Goal: Information Seeking & Learning: Learn about a topic

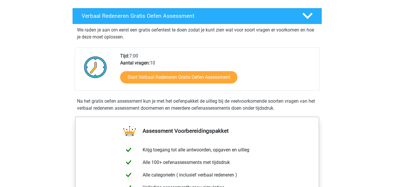
scroll to position [94, 0]
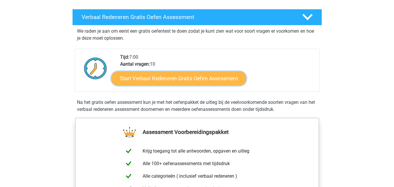
click at [209, 76] on link "Start Verbaal Redeneren Gratis Oefen Assessment" at bounding box center [178, 78] width 135 height 14
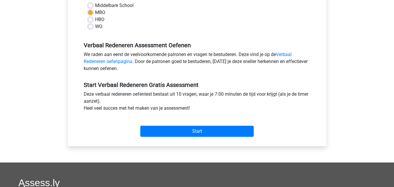
scroll to position [132, 0]
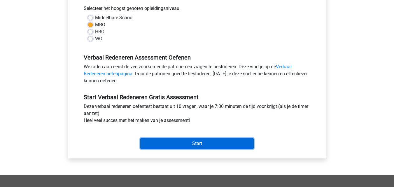
click at [190, 143] on input "Start" at bounding box center [196, 143] width 113 height 11
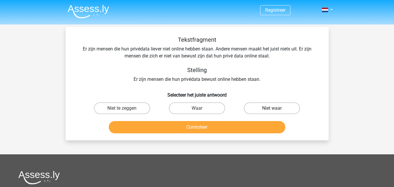
click at [275, 106] on label "Niet waar" at bounding box center [272, 108] width 56 height 12
click at [275, 108] on input "Niet waar" at bounding box center [274, 110] width 4 height 4
radio input "true"
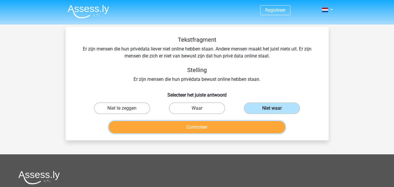
click at [220, 126] on button "Controleer" at bounding box center [197, 127] width 176 height 12
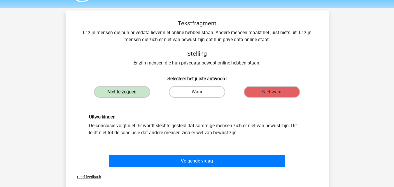
scroll to position [16, 0]
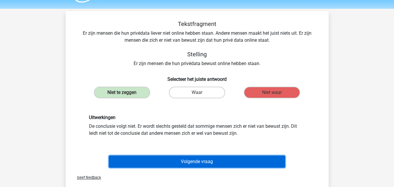
click at [199, 156] on button "Volgende vraag" at bounding box center [197, 161] width 176 height 12
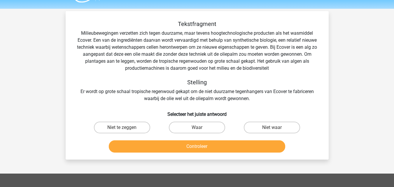
scroll to position [27, 0]
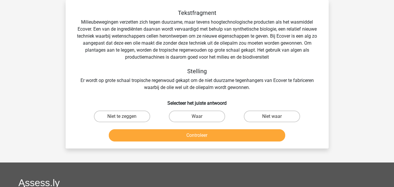
click at [179, 141] on button "Controleer" at bounding box center [197, 135] width 176 height 12
click at [124, 115] on label "Niet te zeggen" at bounding box center [122, 117] width 56 height 12
click at [124, 116] on input "Niet te zeggen" at bounding box center [124, 118] width 4 height 4
radio input "true"
click at [149, 129] on div "Controleer" at bounding box center [197, 134] width 244 height 19
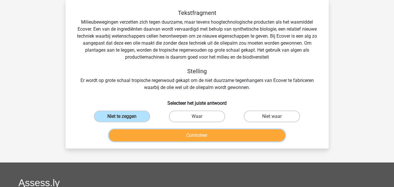
click at [149, 133] on button "Controleer" at bounding box center [197, 135] width 176 height 12
click at [172, 133] on button "Controleer" at bounding box center [197, 135] width 176 height 12
click at [139, 115] on label "Niet te zeggen" at bounding box center [122, 117] width 56 height 12
click at [126, 116] on input "Niet te zeggen" at bounding box center [124, 118] width 4 height 4
click at [161, 133] on button "Controleer" at bounding box center [197, 135] width 176 height 12
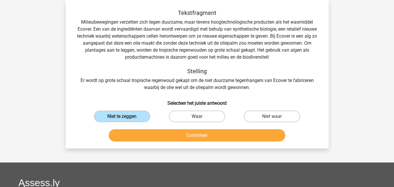
click at [192, 113] on label "Waar" at bounding box center [197, 117] width 56 height 12
click at [197, 116] on input "Waar" at bounding box center [199, 118] width 4 height 4
radio input "true"
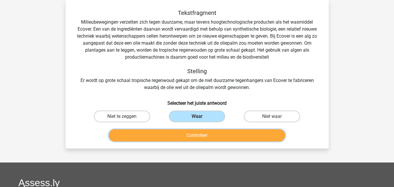
click at [196, 135] on button "Controleer" at bounding box center [197, 135] width 176 height 12
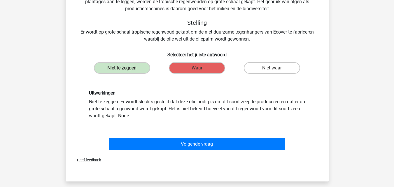
scroll to position [102, 0]
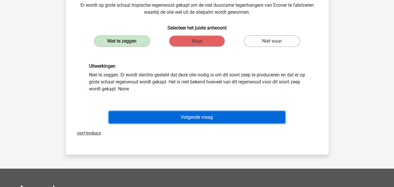
click at [215, 118] on button "Volgende vraag" at bounding box center [197, 117] width 176 height 12
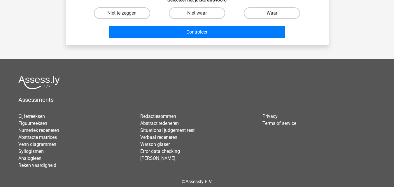
scroll to position [27, 0]
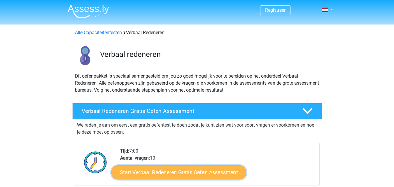
click at [169, 176] on link "Start Verbaal Redeneren Gratis Oefen Assessment" at bounding box center [178, 172] width 135 height 14
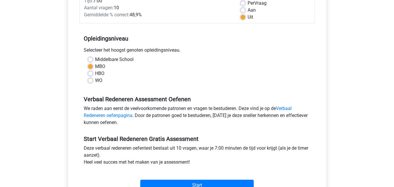
scroll to position [129, 0]
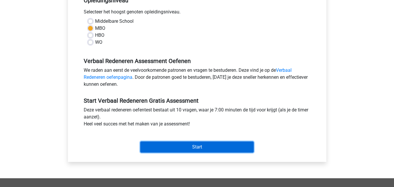
click at [182, 152] on input "Start" at bounding box center [196, 146] width 113 height 11
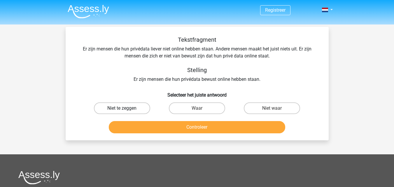
click at [112, 109] on label "Niet te zeggen" at bounding box center [122, 108] width 56 height 12
click at [122, 109] on input "Niet te zeggen" at bounding box center [124, 110] width 4 height 4
radio input "true"
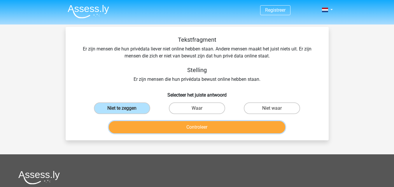
click at [152, 129] on button "Controleer" at bounding box center [197, 127] width 176 height 12
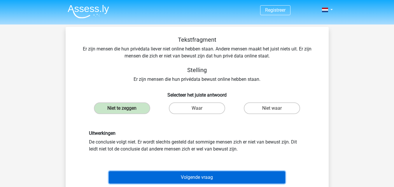
click at [194, 176] on button "Volgende vraag" at bounding box center [197, 177] width 176 height 12
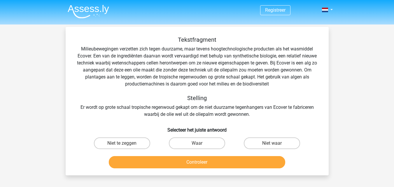
scroll to position [27, 0]
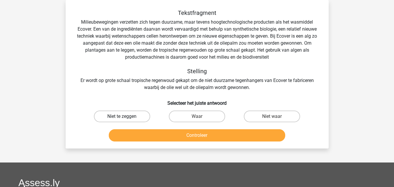
click at [145, 119] on label "Niet te zeggen" at bounding box center [122, 117] width 56 height 12
click at [126, 119] on input "Niet te zeggen" at bounding box center [124, 118] width 4 height 4
radio input "true"
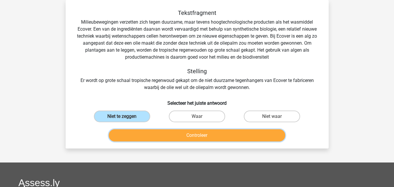
click at [164, 138] on button "Controleer" at bounding box center [197, 135] width 176 height 12
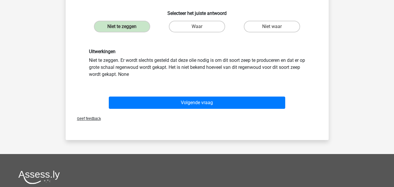
scroll to position [117, 0]
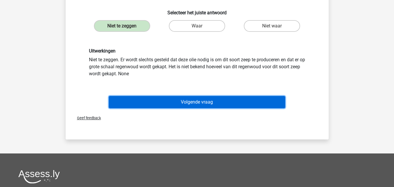
click at [204, 106] on button "Volgende vraag" at bounding box center [197, 102] width 176 height 12
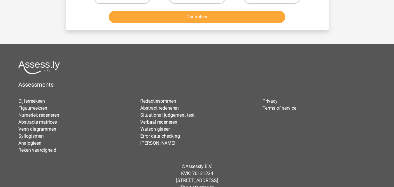
scroll to position [27, 0]
